Goal: Obtain resource: Download file/media

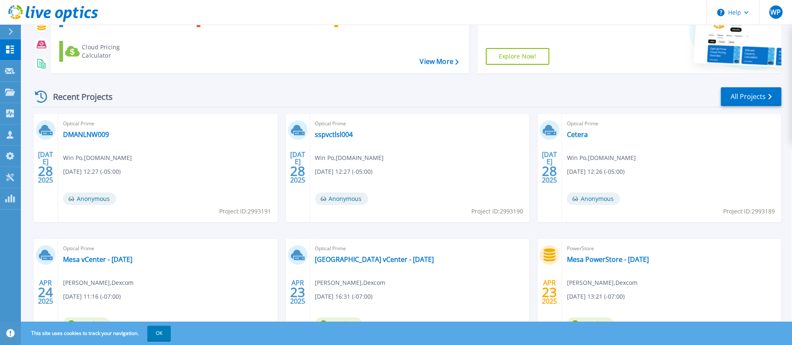
scroll to position [118, 0]
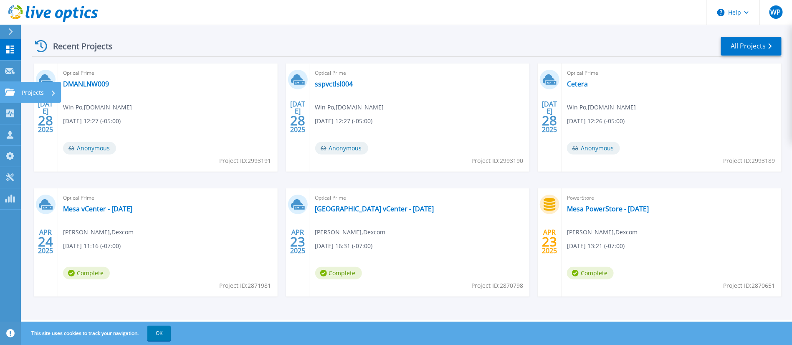
click at [8, 89] on icon at bounding box center [10, 92] width 10 height 7
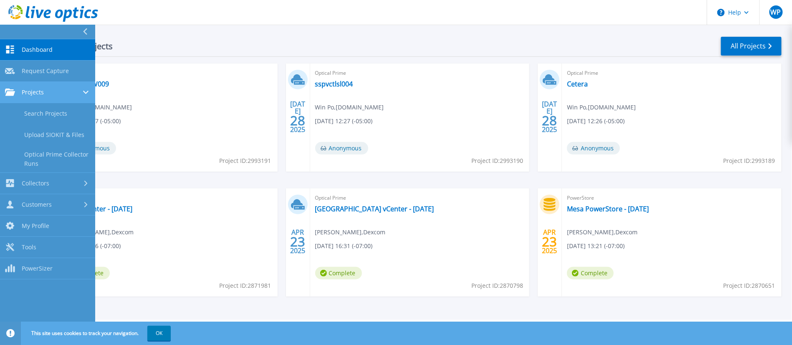
click at [43, 89] on span "Projects" at bounding box center [33, 93] width 22 height 8
click at [48, 109] on link "Search Projects" at bounding box center [47, 113] width 95 height 21
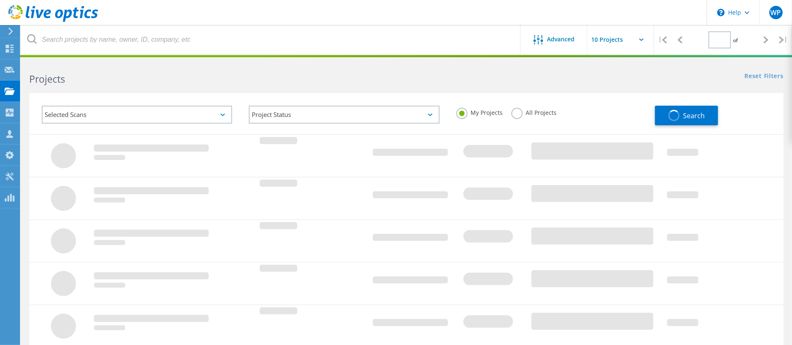
type input "1"
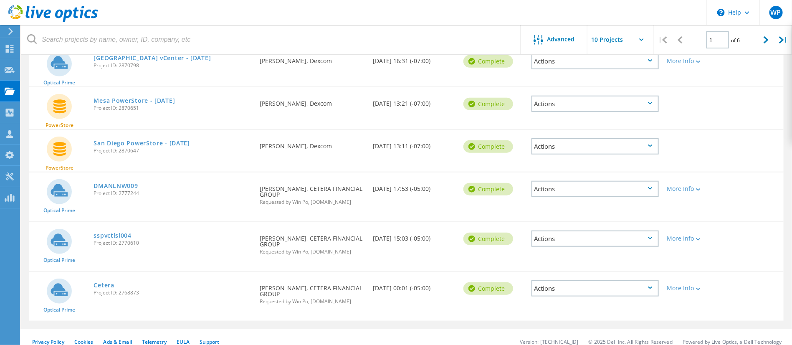
scroll to position [289, 0]
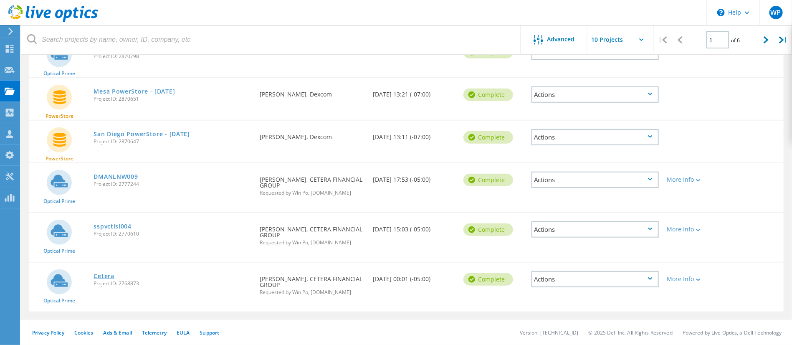
click at [106, 279] on link "Cetera" at bounding box center [104, 276] width 20 height 6
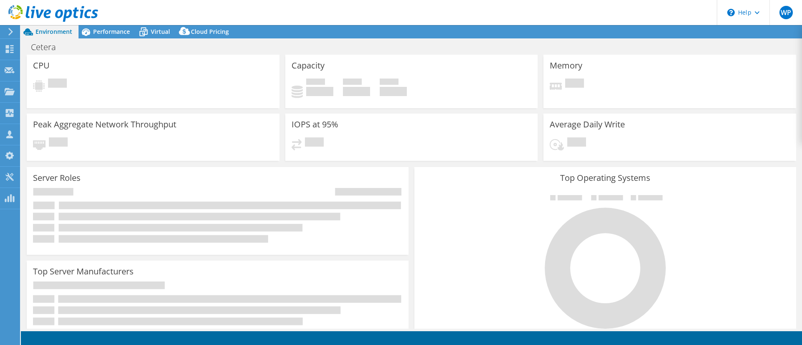
select select "USWest"
select select "USD"
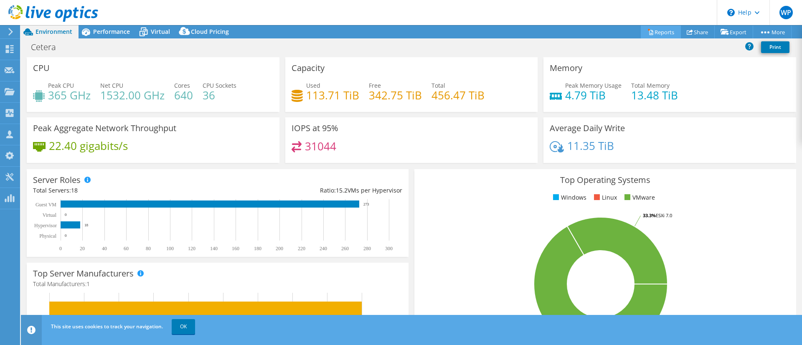
click at [660, 34] on link "Reports" at bounding box center [661, 31] width 40 height 13
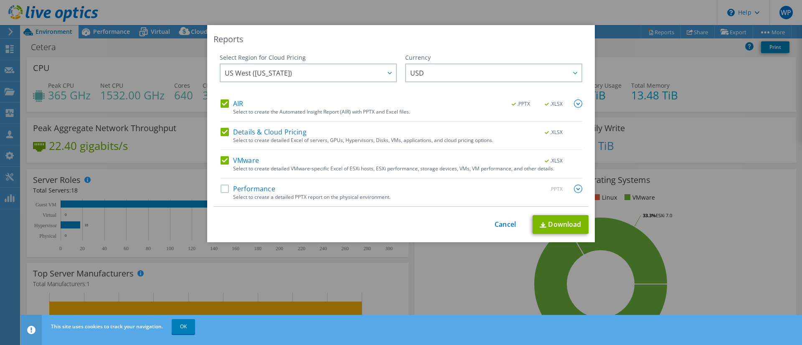
click at [221, 186] on label "Performance" at bounding box center [248, 189] width 55 height 8
click at [0, 0] on input "Performance" at bounding box center [0, 0] width 0 height 0
click at [575, 189] on img at bounding box center [578, 189] width 8 height 8
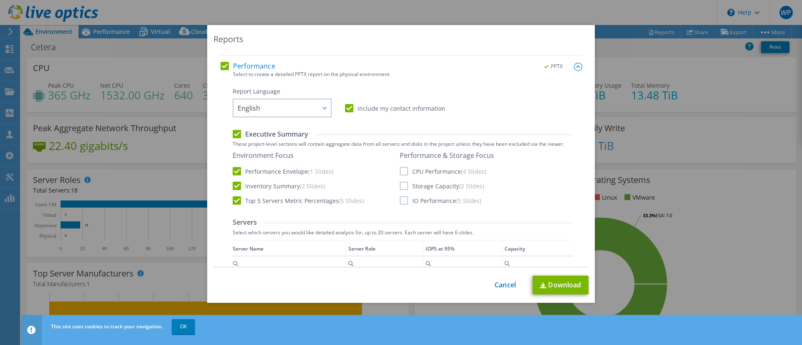
scroll to position [125, 0]
click at [233, 182] on label "Inventory Summary (2 Slides)" at bounding box center [279, 183] width 92 height 8
click at [0, 0] on input "Inventory Summary (2 Slides)" at bounding box center [0, 0] width 0 height 0
click at [233, 198] on label "Top 5 Servers Metric Percentages (5 Slides)" at bounding box center [298, 198] width 131 height 8
click at [0, 0] on input "Top 5 Servers Metric Percentages (5 Slides)" at bounding box center [0, 0] width 0 height 0
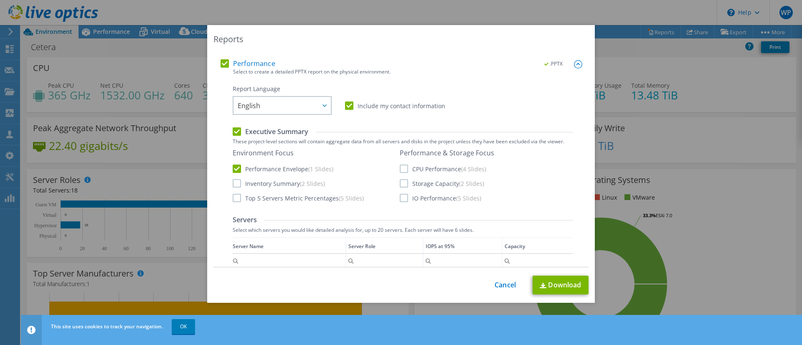
click at [400, 167] on label "CPU Performance (4 Slides)" at bounding box center [443, 169] width 86 height 8
click at [0, 0] on input "CPU Performance (4 Slides)" at bounding box center [0, 0] width 0 height 0
click at [400, 199] on label "IO Performance (5 Slides)" at bounding box center [440, 198] width 81 height 8
click at [0, 0] on input "IO Performance (5 Slides)" at bounding box center [0, 0] width 0 height 0
click at [575, 285] on link "Download" at bounding box center [561, 285] width 56 height 19
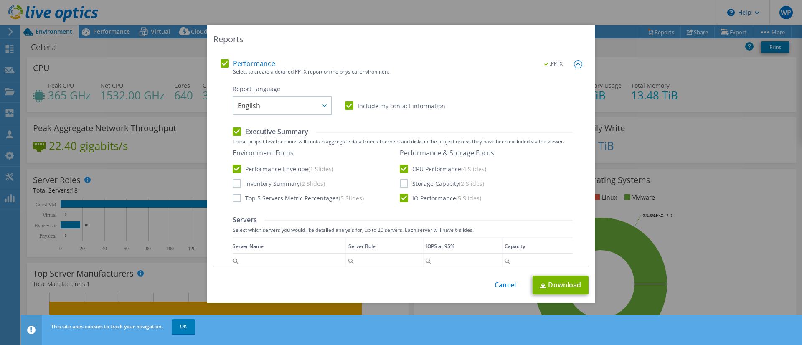
click at [12, 279] on div "Reports Select Region for Cloud Pricing Asia Pacific (Hong Kong) Asia Pacific (…" at bounding box center [401, 172] width 802 height 295
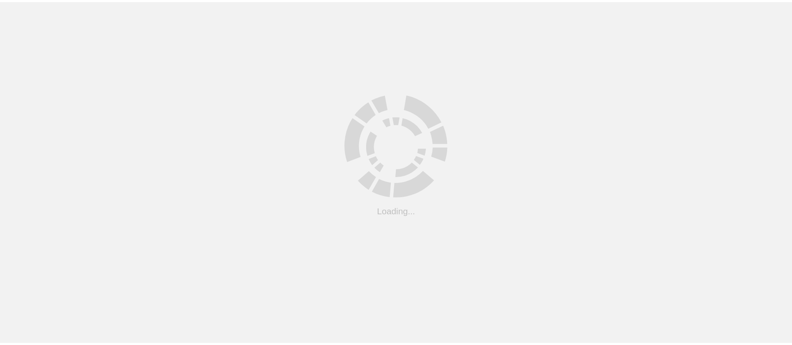
scroll to position [248, 0]
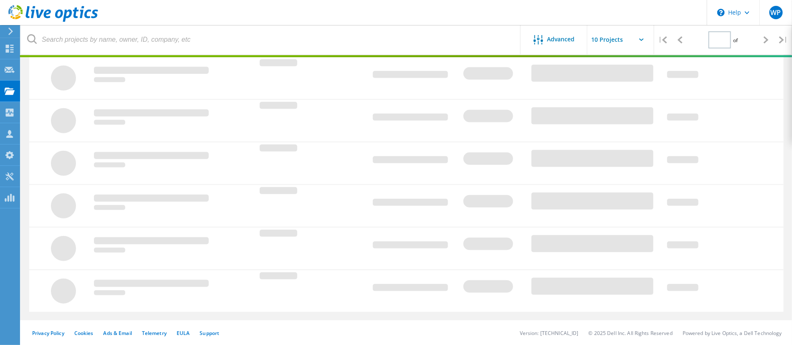
type input "1"
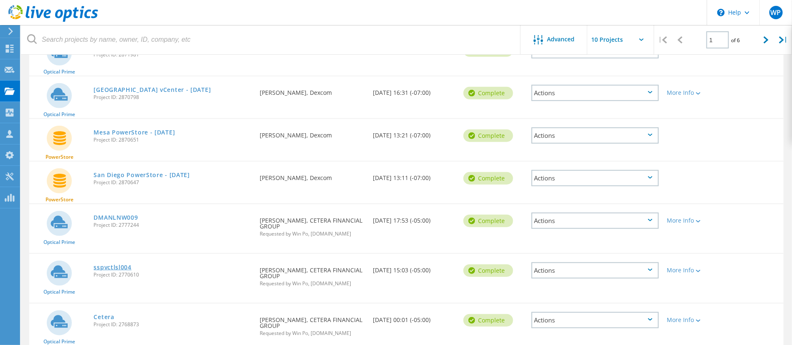
click at [117, 266] on link "sspvctlsl004" at bounding box center [113, 267] width 38 height 6
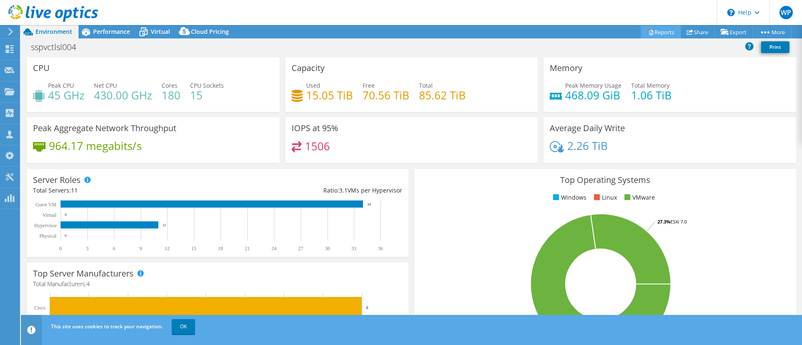
click at [659, 34] on link "Reports" at bounding box center [661, 31] width 40 height 13
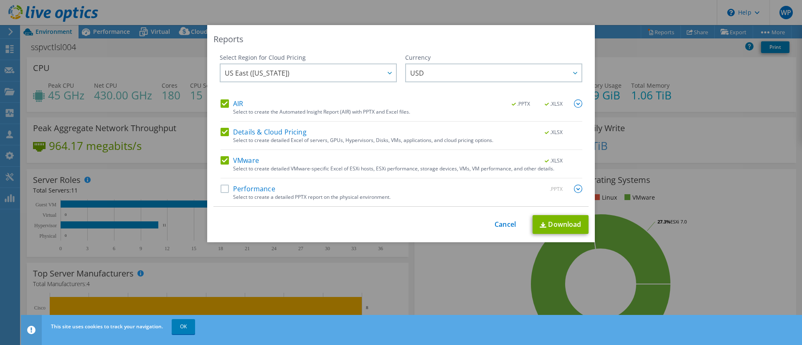
click at [221, 188] on label "Performance" at bounding box center [248, 189] width 55 height 8
click at [0, 0] on input "Performance" at bounding box center [0, 0] width 0 height 0
click at [576, 188] on img at bounding box center [578, 189] width 8 height 8
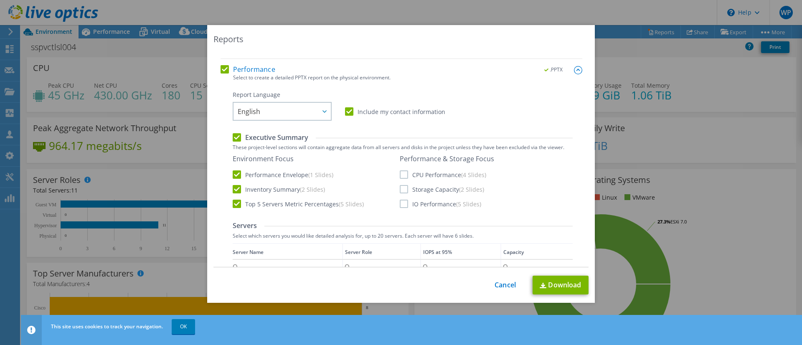
scroll to position [188, 0]
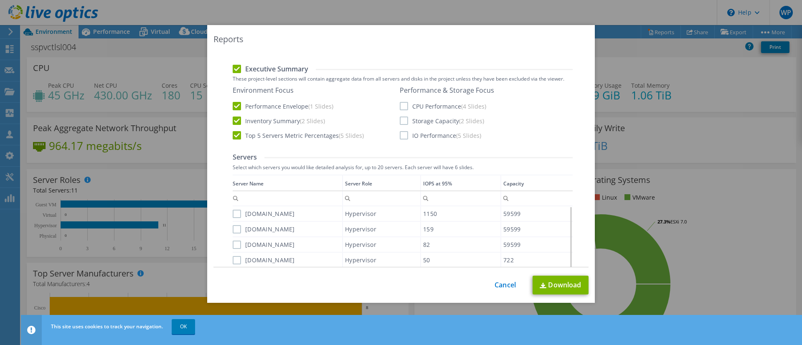
click at [233, 134] on label "Top 5 Servers Metric Percentages (5 Slides)" at bounding box center [298, 135] width 131 height 8
click at [0, 0] on input "Top 5 Servers Metric Percentages (5 Slides)" at bounding box center [0, 0] width 0 height 0
click at [233, 119] on label "Inventory Summary (2 Slides)" at bounding box center [279, 121] width 92 height 8
click at [0, 0] on input "Inventory Summary (2 Slides)" at bounding box center [0, 0] width 0 height 0
click at [400, 104] on label "CPU Performance (4 Slides)" at bounding box center [443, 106] width 86 height 8
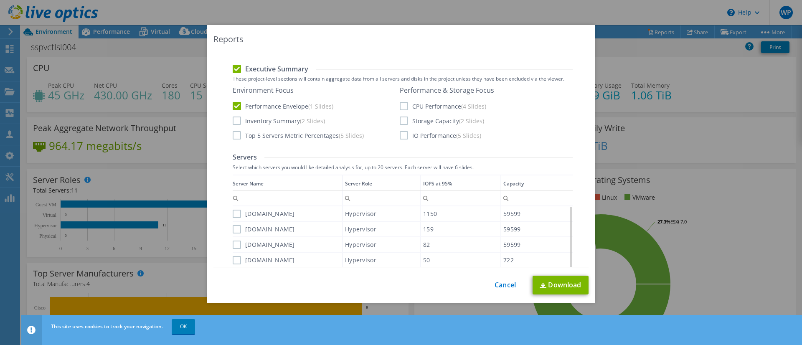
click at [0, 0] on input "CPU Performance (4 Slides)" at bounding box center [0, 0] width 0 height 0
click at [400, 134] on label "IO Performance (5 Slides)" at bounding box center [440, 135] width 81 height 8
click at [0, 0] on input "IO Performance (5 Slides)" at bounding box center [0, 0] width 0 height 0
click at [552, 289] on link "Download" at bounding box center [561, 285] width 56 height 19
click at [500, 284] on link "Cancel" at bounding box center [505, 285] width 21 height 8
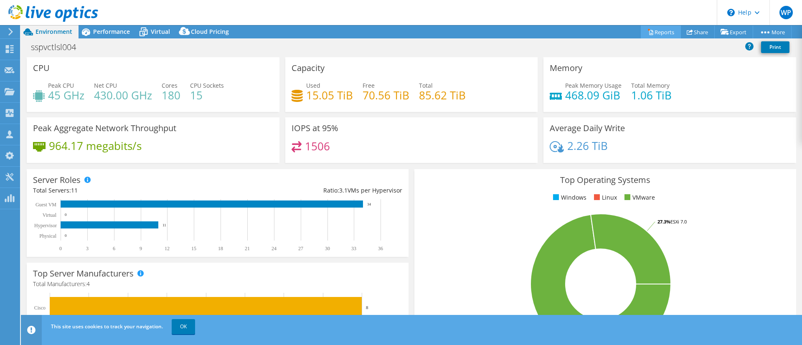
click at [653, 30] on link "Reports" at bounding box center [661, 31] width 40 height 13
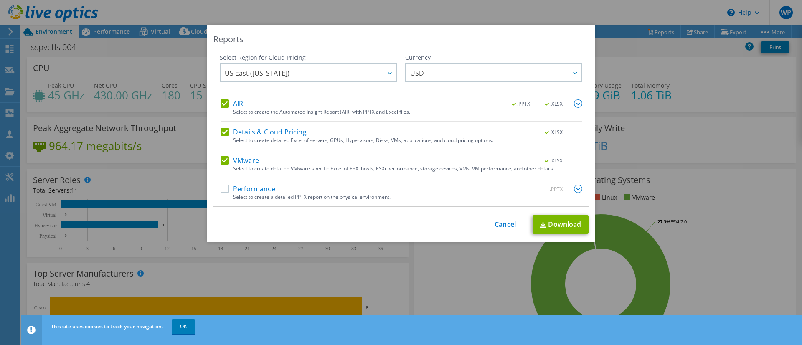
click at [221, 100] on label "AIR" at bounding box center [232, 103] width 23 height 8
click at [0, 0] on input "AIR" at bounding box center [0, 0] width 0 height 0
click at [221, 129] on label "Details & Cloud Pricing" at bounding box center [264, 132] width 86 height 8
click at [0, 0] on input "Details & Cloud Pricing" at bounding box center [0, 0] width 0 height 0
click at [221, 162] on label "VMware" at bounding box center [240, 160] width 38 height 8
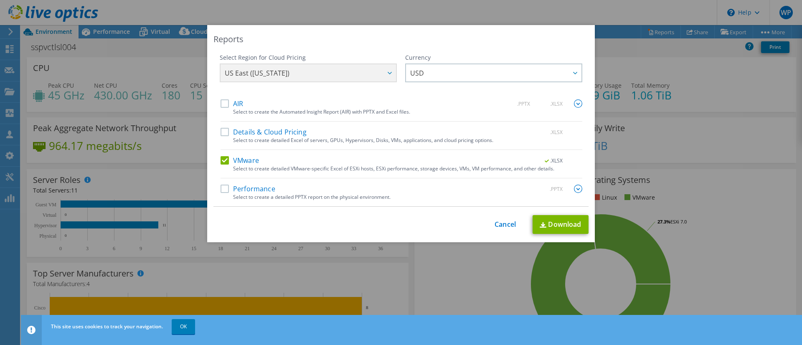
click at [0, 0] on input "VMware" at bounding box center [0, 0] width 0 height 0
click at [222, 188] on label "Performance" at bounding box center [248, 189] width 55 height 8
click at [0, 0] on input "Performance" at bounding box center [0, 0] width 0 height 0
click at [574, 187] on img at bounding box center [578, 189] width 8 height 8
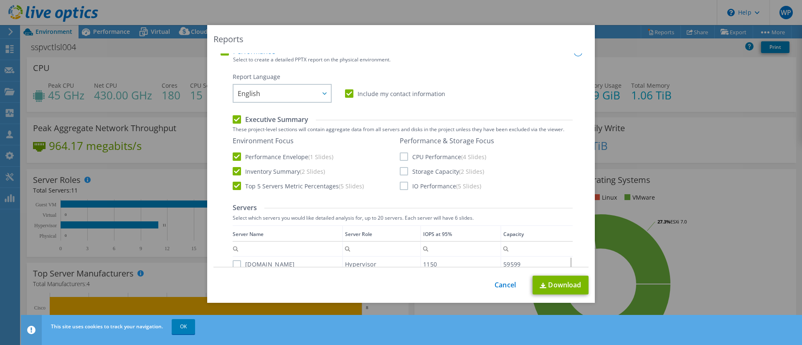
scroll to position [125, 0]
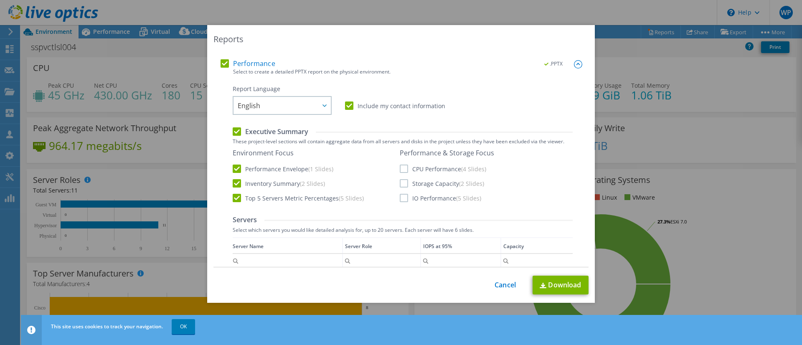
click at [265, 180] on label "Inventory Summary (2 Slides)" at bounding box center [279, 183] width 92 height 8
click at [0, 0] on input "Inventory Summary (2 Slides)" at bounding box center [0, 0] width 0 height 0
click at [265, 194] on label "Top 5 Servers Metric Percentages (5 Slides)" at bounding box center [298, 198] width 131 height 8
click at [0, 0] on input "Top 5 Servers Metric Percentages (5 Slides)" at bounding box center [0, 0] width 0 height 0
click at [402, 167] on label "CPU Performance (4 Slides)" at bounding box center [443, 169] width 86 height 8
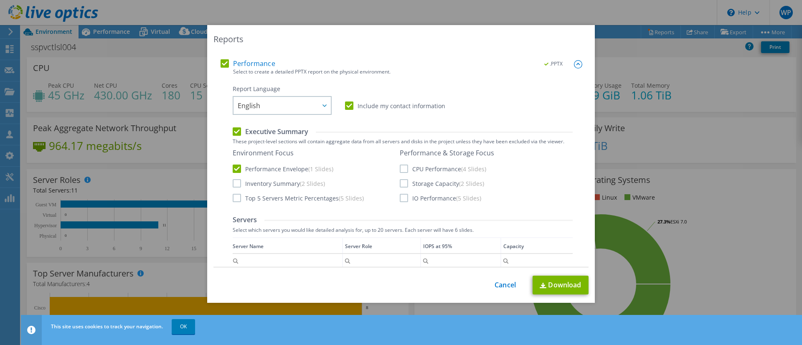
click at [0, 0] on input "CPU Performance (4 Slides)" at bounding box center [0, 0] width 0 height 0
click at [400, 198] on label "IO Performance (5 Slides)" at bounding box center [440, 198] width 81 height 8
click at [0, 0] on input "IO Performance (5 Slides)" at bounding box center [0, 0] width 0 height 0
click at [568, 289] on link "Download" at bounding box center [561, 285] width 56 height 19
click at [464, 49] on div "Reports Select Region for Cloud Pricing Asia Pacific (Hong Kong) Asia Pacific (…" at bounding box center [401, 164] width 388 height 278
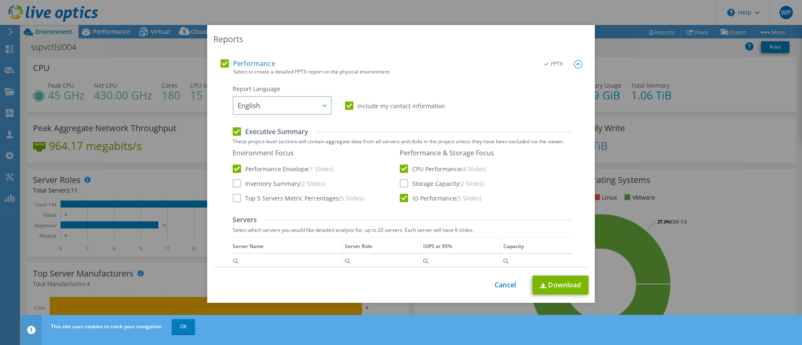
click at [129, 179] on div "Reports Select Region for Cloud Pricing Asia Pacific (Hong Kong) Asia Pacific (…" at bounding box center [401, 172] width 802 height 295
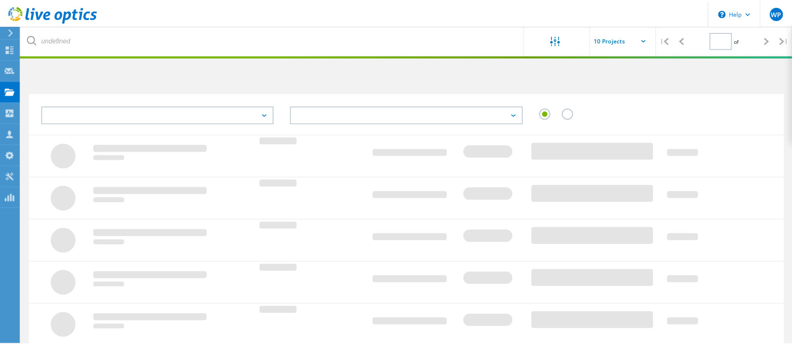
scroll to position [248, 0]
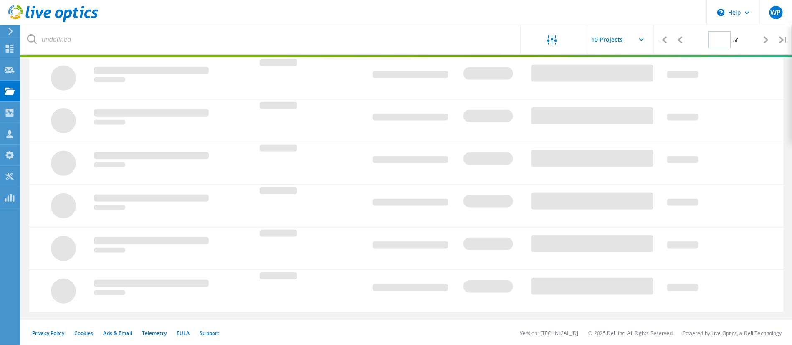
type input "1"
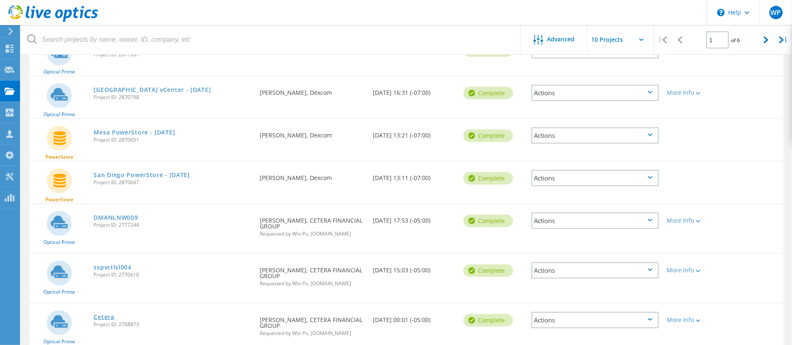
click at [106, 318] on link "Cetera" at bounding box center [104, 317] width 20 height 6
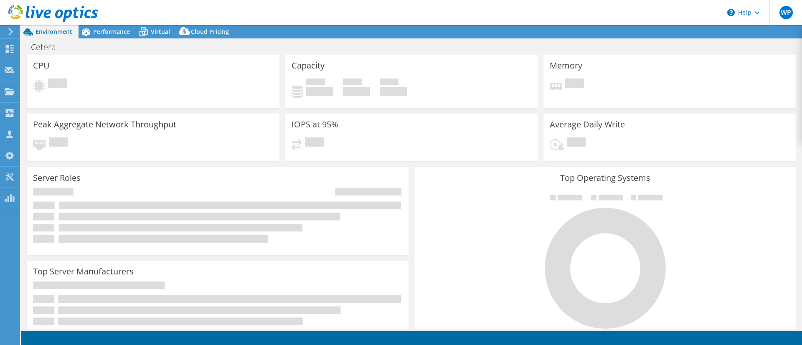
select select "USWest"
select select "USD"
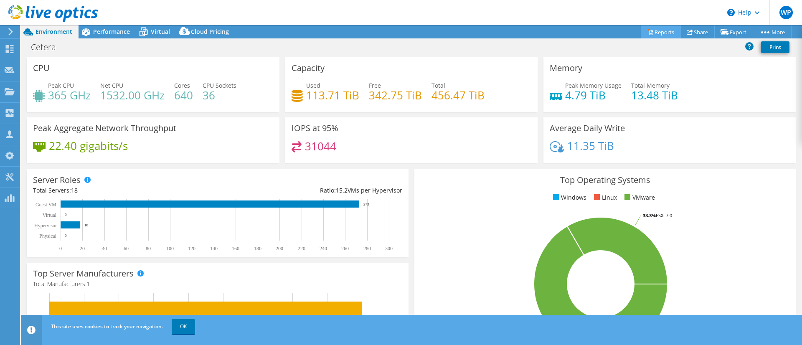
click at [660, 30] on link "Reports" at bounding box center [661, 31] width 40 height 13
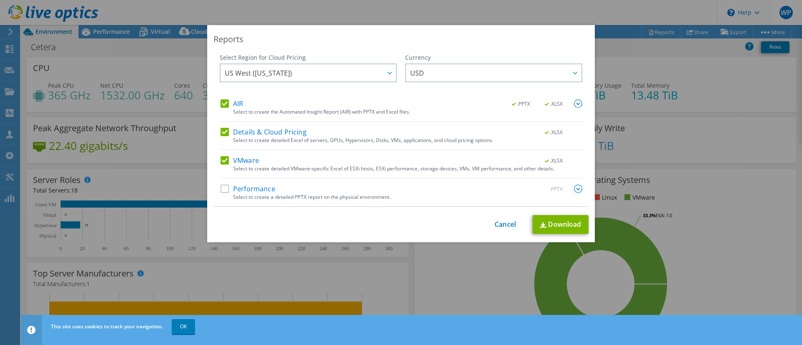
click at [223, 102] on label "AIR" at bounding box center [232, 103] width 23 height 8
click at [0, 0] on input "AIR" at bounding box center [0, 0] width 0 height 0
click at [221, 132] on label "Details & Cloud Pricing" at bounding box center [264, 132] width 86 height 8
click at [0, 0] on input "Details & Cloud Pricing" at bounding box center [0, 0] width 0 height 0
click at [221, 157] on label "VMware" at bounding box center [240, 160] width 38 height 8
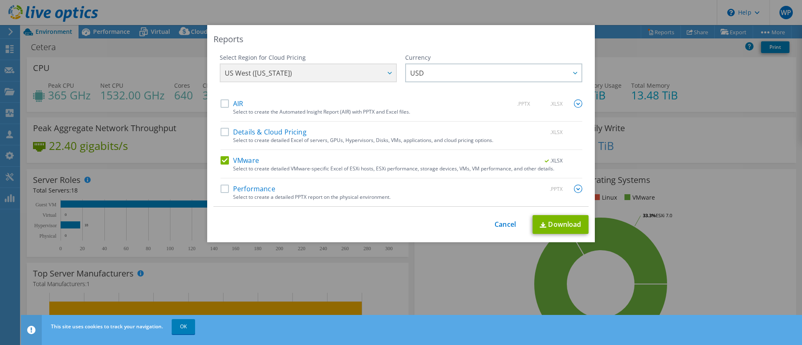
click at [0, 0] on input "VMware" at bounding box center [0, 0] width 0 height 0
click at [221, 185] on label "Performance" at bounding box center [248, 189] width 55 height 8
click at [0, 0] on input "Performance" at bounding box center [0, 0] width 0 height 0
click at [457, 188] on div "Performance .PPTX" at bounding box center [402, 190] width 362 height 10
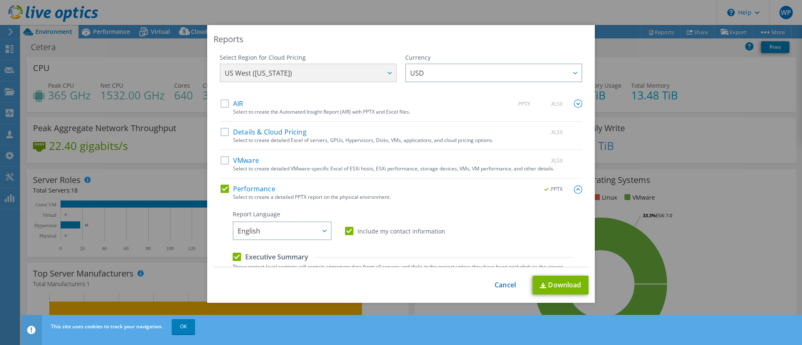
scroll to position [188, 0]
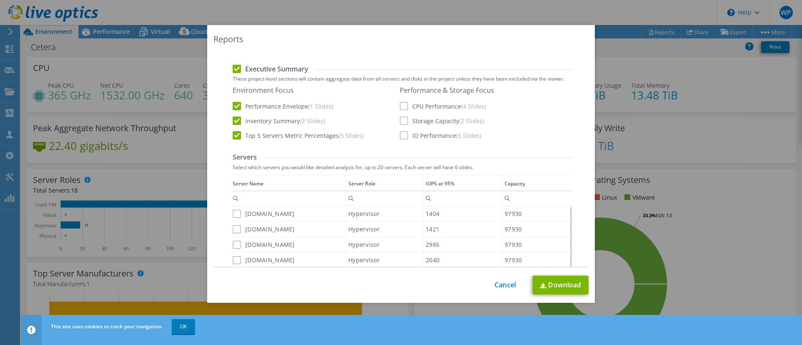
click at [400, 103] on label "CPU Performance (4 Slides)" at bounding box center [443, 106] width 86 height 8
click at [0, 0] on input "CPU Performance (4 Slides)" at bounding box center [0, 0] width 0 height 0
click at [400, 137] on label "IO Performance (5 Slides)" at bounding box center [440, 135] width 81 height 8
click at [0, 0] on input "IO Performance (5 Slides)" at bounding box center [0, 0] width 0 height 0
click at [277, 118] on label "Inventory Summary (2 Slides)" at bounding box center [279, 121] width 92 height 8
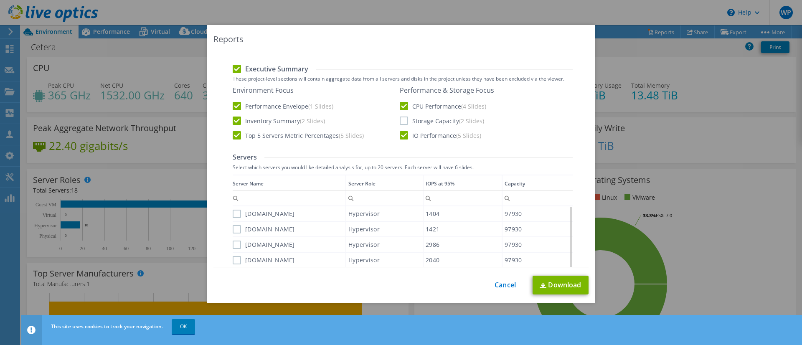
click at [0, 0] on input "Inventory Summary (2 Slides)" at bounding box center [0, 0] width 0 height 0
click at [253, 135] on label "Top 5 Servers Metric Percentages (5 Slides)" at bounding box center [298, 135] width 131 height 8
click at [0, 0] on input "Top 5 Servers Metric Percentages (5 Slides)" at bounding box center [0, 0] width 0 height 0
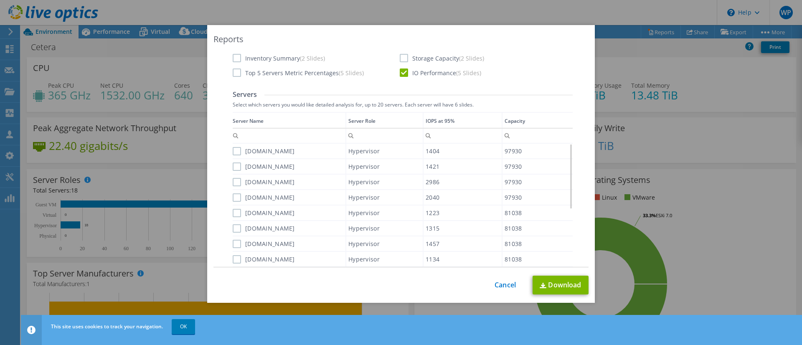
scroll to position [125, 0]
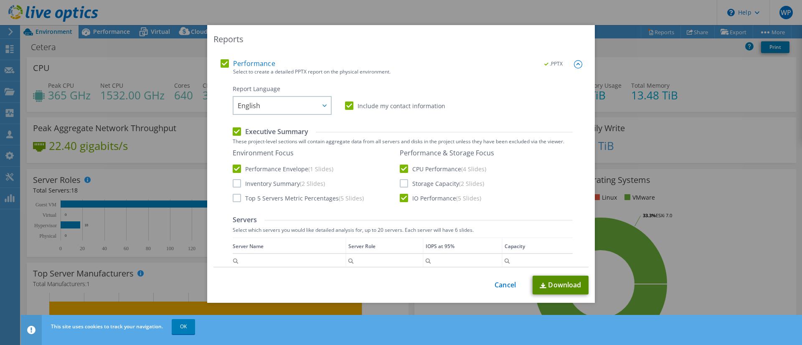
click at [555, 285] on link "Download" at bounding box center [561, 285] width 56 height 19
click at [385, 39] on div "Reports" at bounding box center [400, 39] width 375 height 12
click at [497, 285] on link "Cancel" at bounding box center [505, 285] width 21 height 8
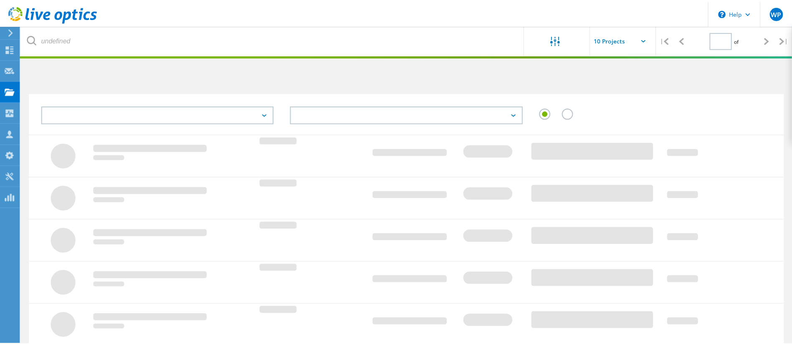
scroll to position [248, 0]
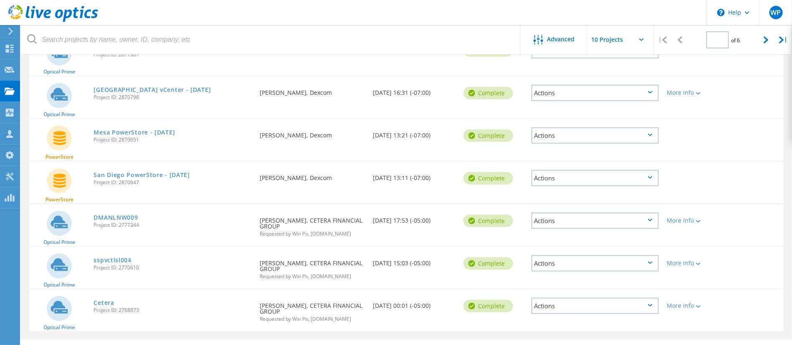
type input "1"
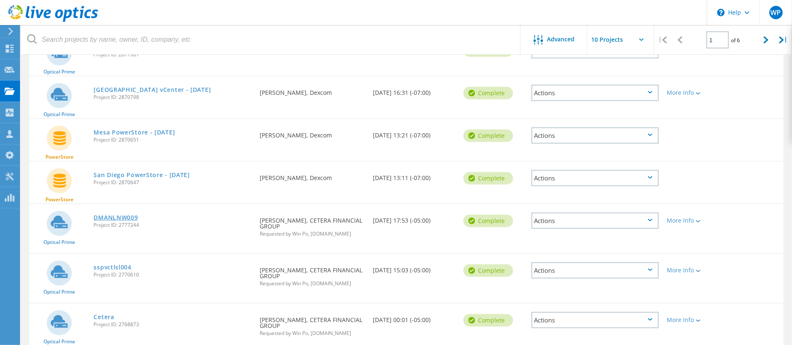
click at [108, 218] on link "DMANLNW009" at bounding box center [116, 218] width 44 height 6
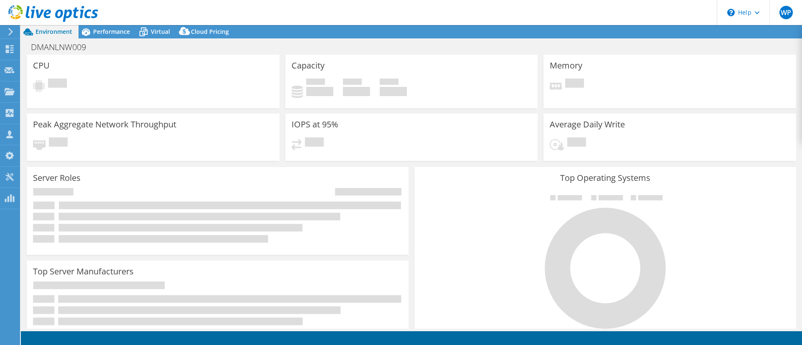
select select "USD"
select select "USWest"
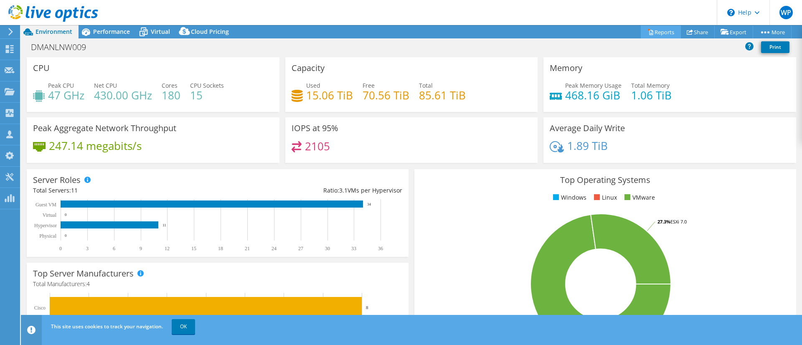
click at [651, 28] on link "Reports" at bounding box center [661, 31] width 40 height 13
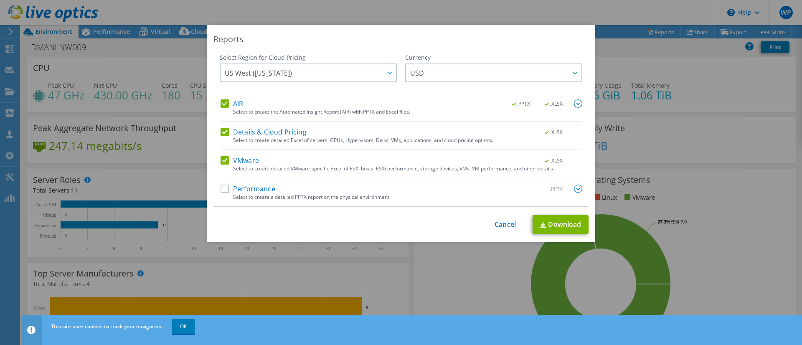
click at [222, 104] on label "AIR" at bounding box center [232, 103] width 23 height 8
click at [0, 0] on input "AIR" at bounding box center [0, 0] width 0 height 0
click at [221, 129] on label "Details & Cloud Pricing" at bounding box center [264, 132] width 86 height 8
click at [0, 0] on input "Details & Cloud Pricing" at bounding box center [0, 0] width 0 height 0
click at [221, 156] on label "VMware" at bounding box center [240, 160] width 38 height 8
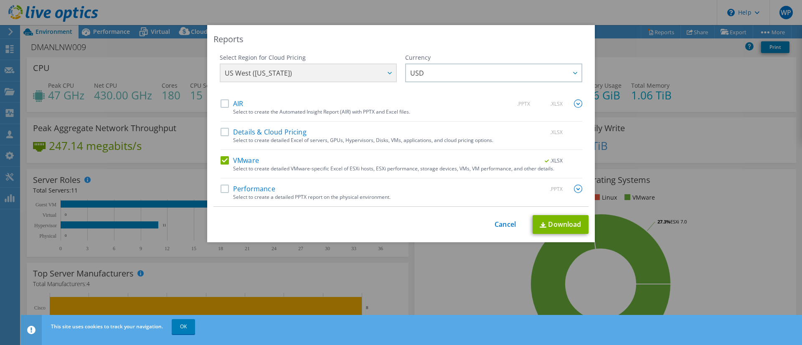
click at [0, 0] on input "VMware" at bounding box center [0, 0] width 0 height 0
click at [221, 187] on label "Performance" at bounding box center [248, 189] width 55 height 8
click at [0, 0] on input "Performance" at bounding box center [0, 0] width 0 height 0
click at [569, 190] on div ".PPTX" at bounding box center [558, 189] width 48 height 9
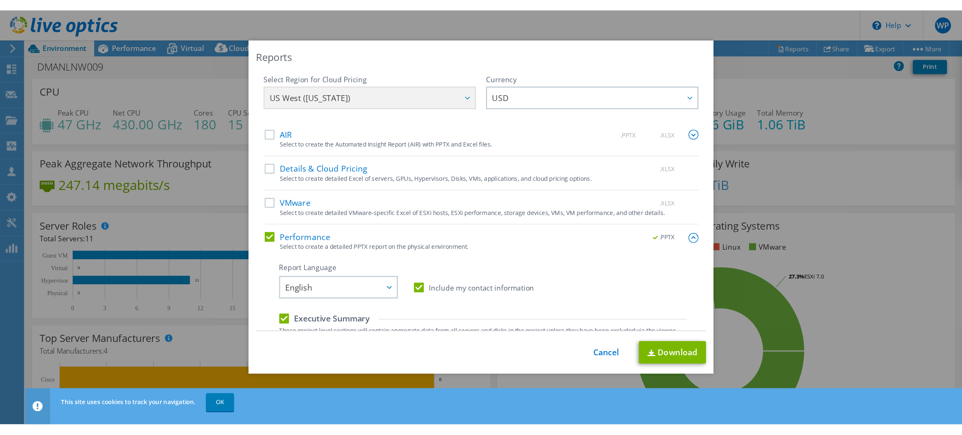
scroll to position [125, 0]
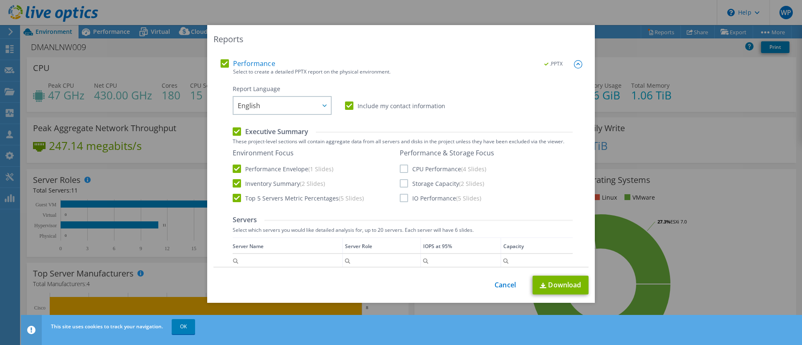
click at [269, 182] on label "Inventory Summary (2 Slides)" at bounding box center [279, 183] width 92 height 8
click at [0, 0] on input "Inventory Summary (2 Slides)" at bounding box center [0, 0] width 0 height 0
click at [400, 165] on label "CPU Performance (4 Slides)" at bounding box center [443, 169] width 86 height 8
click at [0, 0] on input "CPU Performance (4 Slides)" at bounding box center [0, 0] width 0 height 0
click at [400, 194] on label "IO Performance (5 Slides)" at bounding box center [440, 198] width 81 height 8
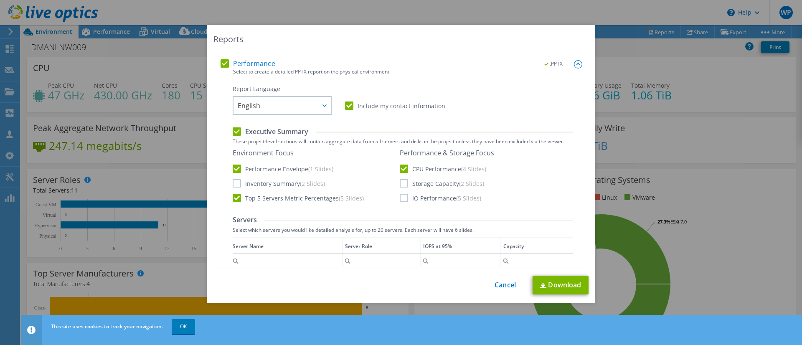
click at [0, 0] on input "IO Performance (5 Slides)" at bounding box center [0, 0] width 0 height 0
click at [290, 197] on label "Top 5 Servers Metric Percentages (5 Slides)" at bounding box center [298, 198] width 131 height 8
click at [0, 0] on input "Top 5 Servers Metric Percentages (5 Slides)" at bounding box center [0, 0] width 0 height 0
click at [545, 285] on link "Download" at bounding box center [561, 285] width 56 height 19
